Goal: Transaction & Acquisition: Purchase product/service

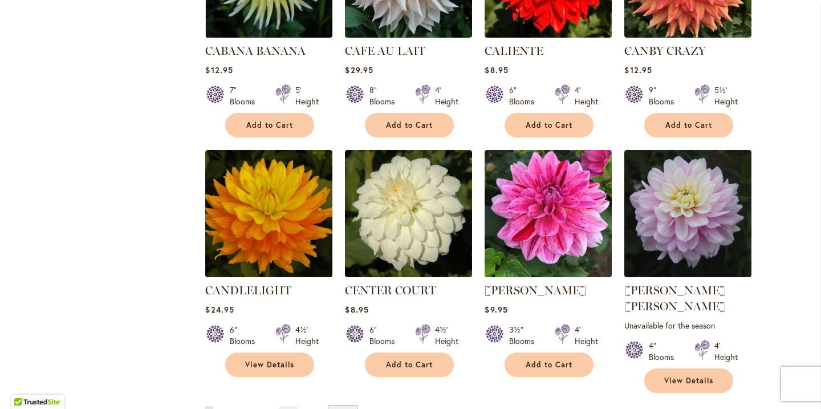
scroll to position [3778, 0]
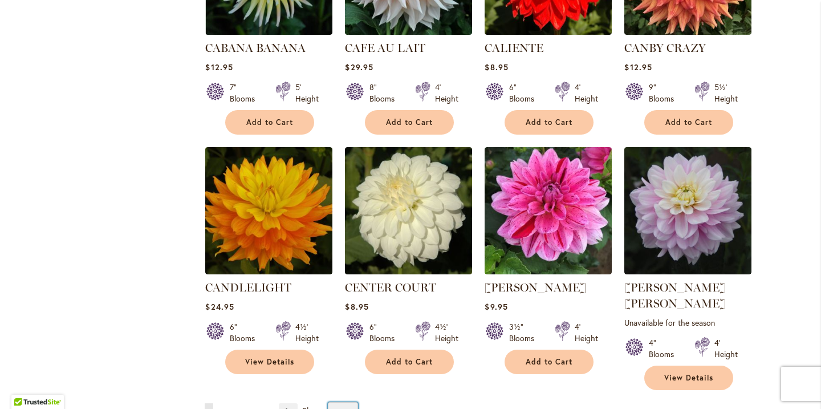
click at [347, 402] on select "** ** ** **" at bounding box center [343, 411] width 30 height 18
click at [222, 407] on span "2" at bounding box center [222, 411] width 3 height 9
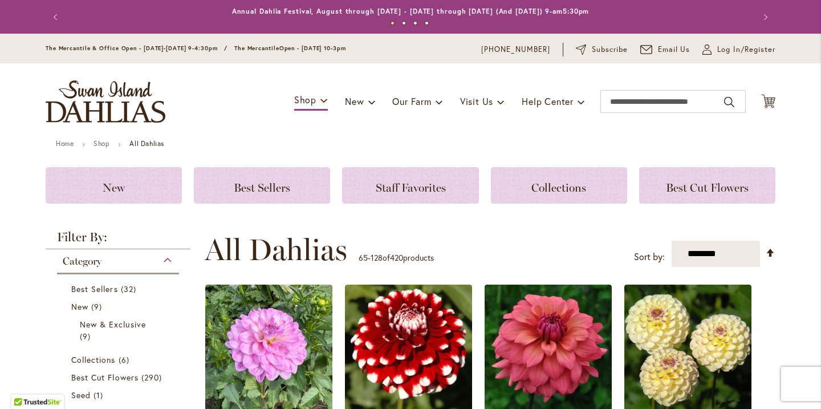
scroll to position [241, 0]
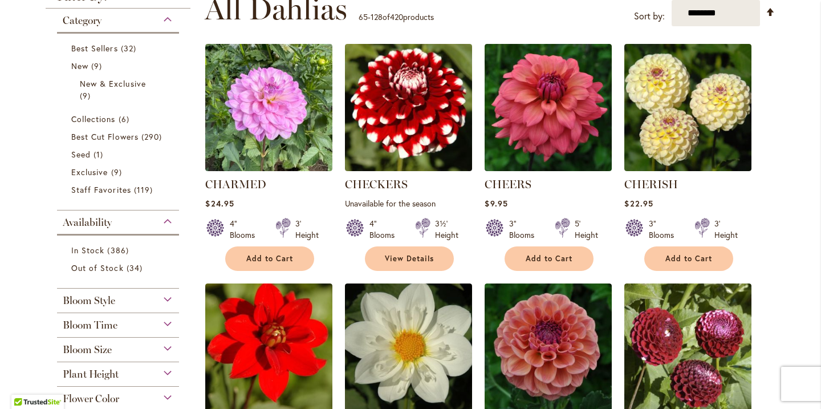
click at [160, 297] on div "Bloom Style" at bounding box center [118, 298] width 122 height 18
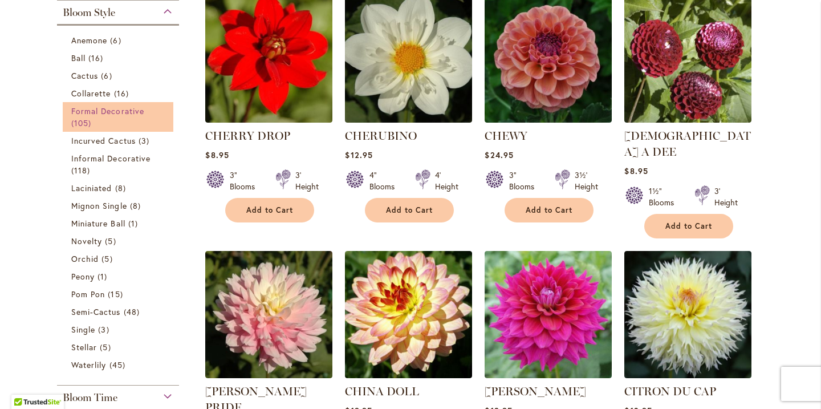
click at [140, 110] on span "Formal Decorative" at bounding box center [107, 110] width 73 height 11
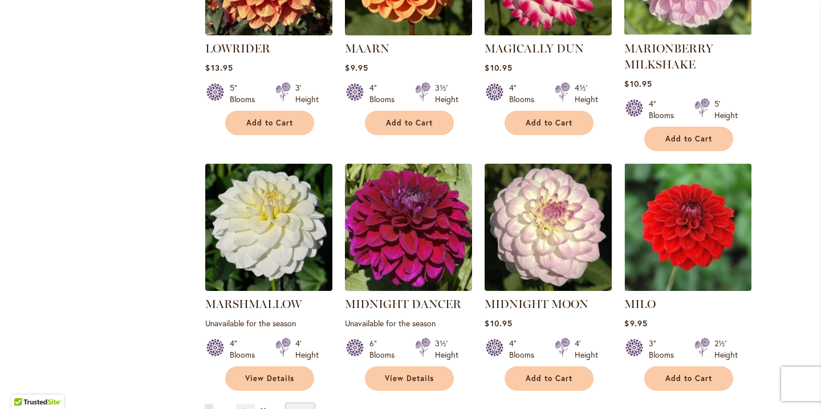
scroll to position [3831, 0]
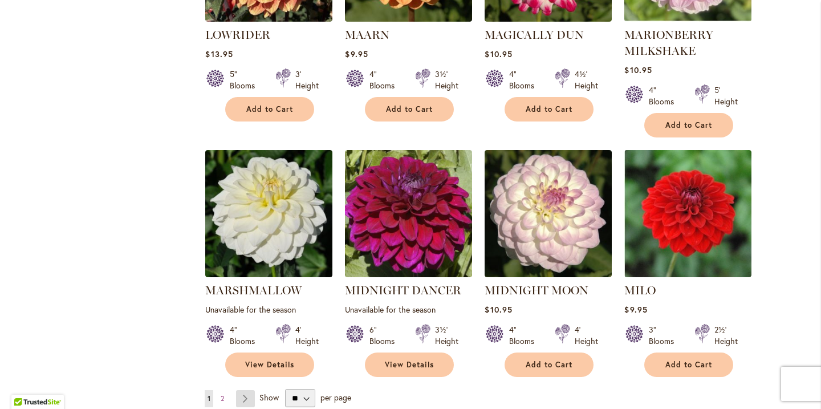
click at [246, 390] on link "Page Next" at bounding box center [245, 398] width 19 height 17
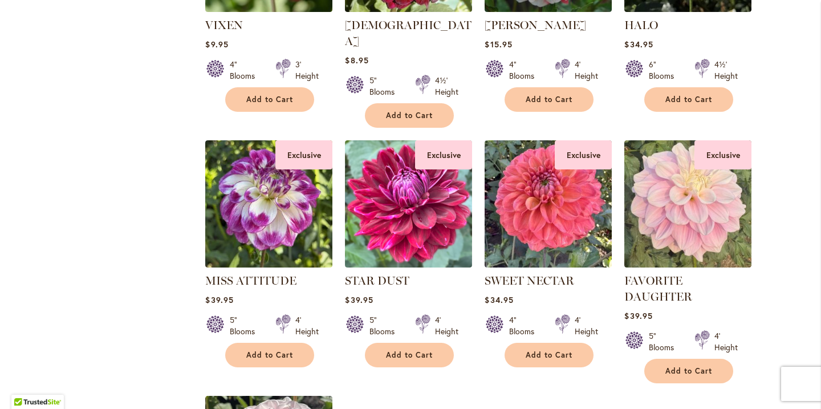
scroll to position [2341, 0]
